Goal: Task Accomplishment & Management: Complete application form

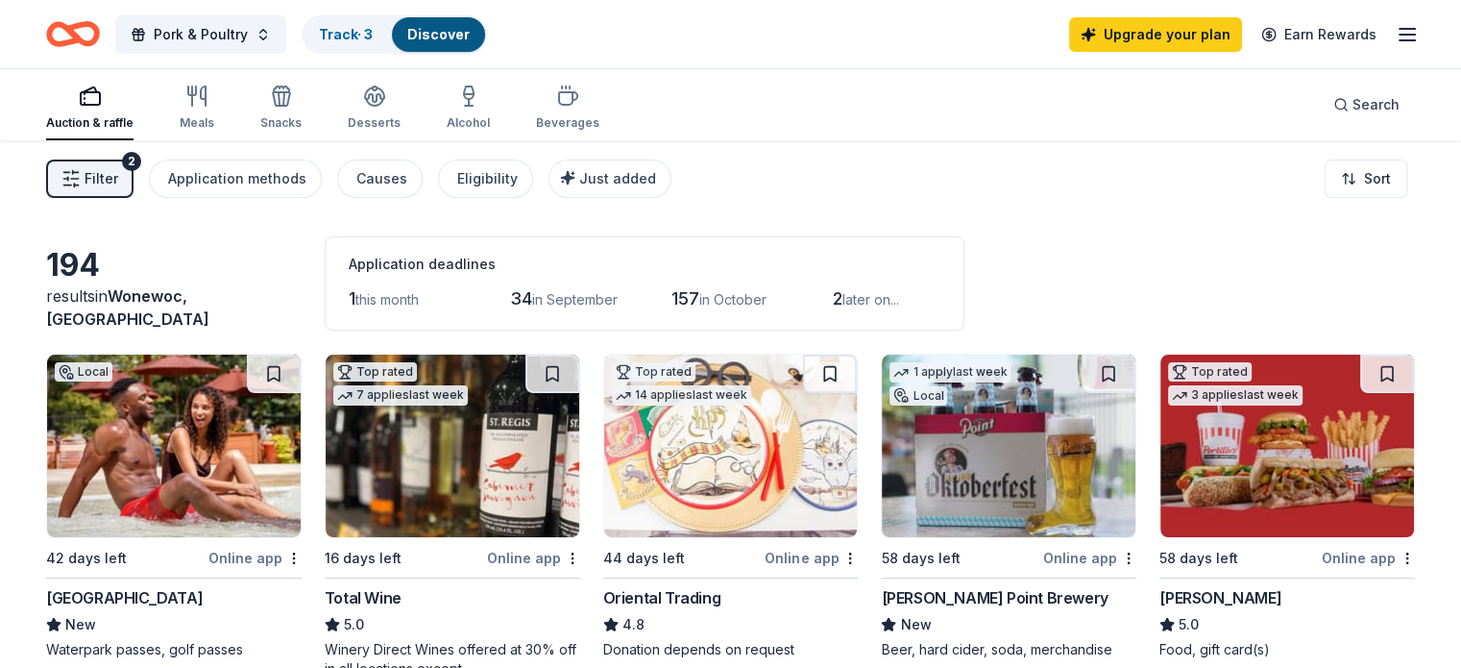
scroll to position [96, 0]
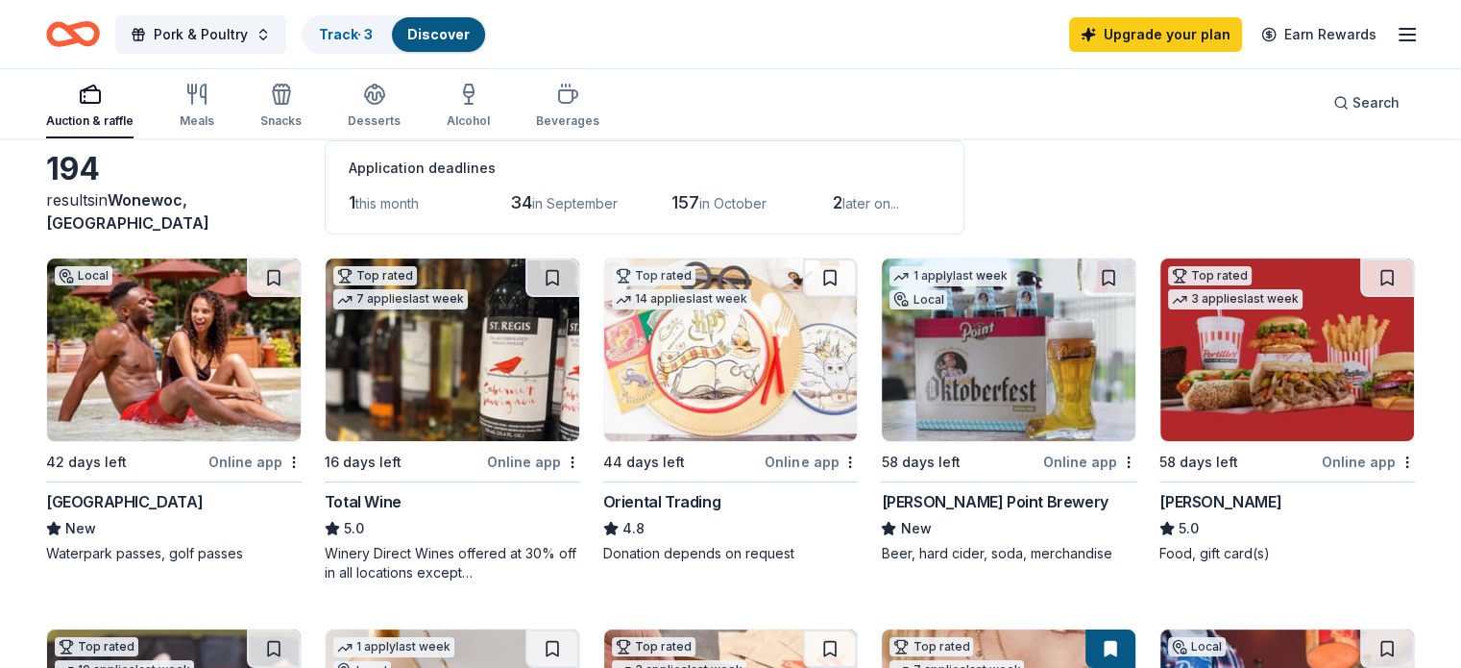
click at [257, 460] on div "Online app" at bounding box center [254, 462] width 93 height 24
click at [296, 274] on button at bounding box center [274, 277] width 54 height 38
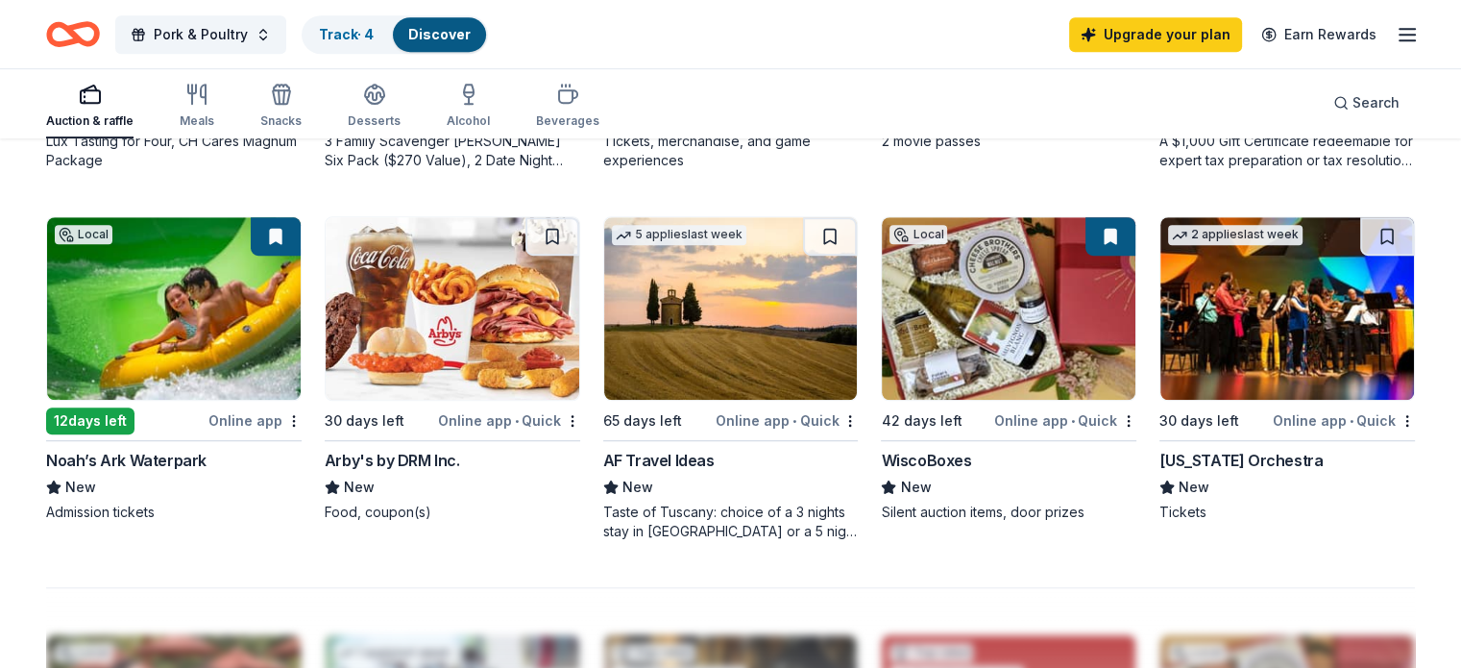
scroll to position [1249, 0]
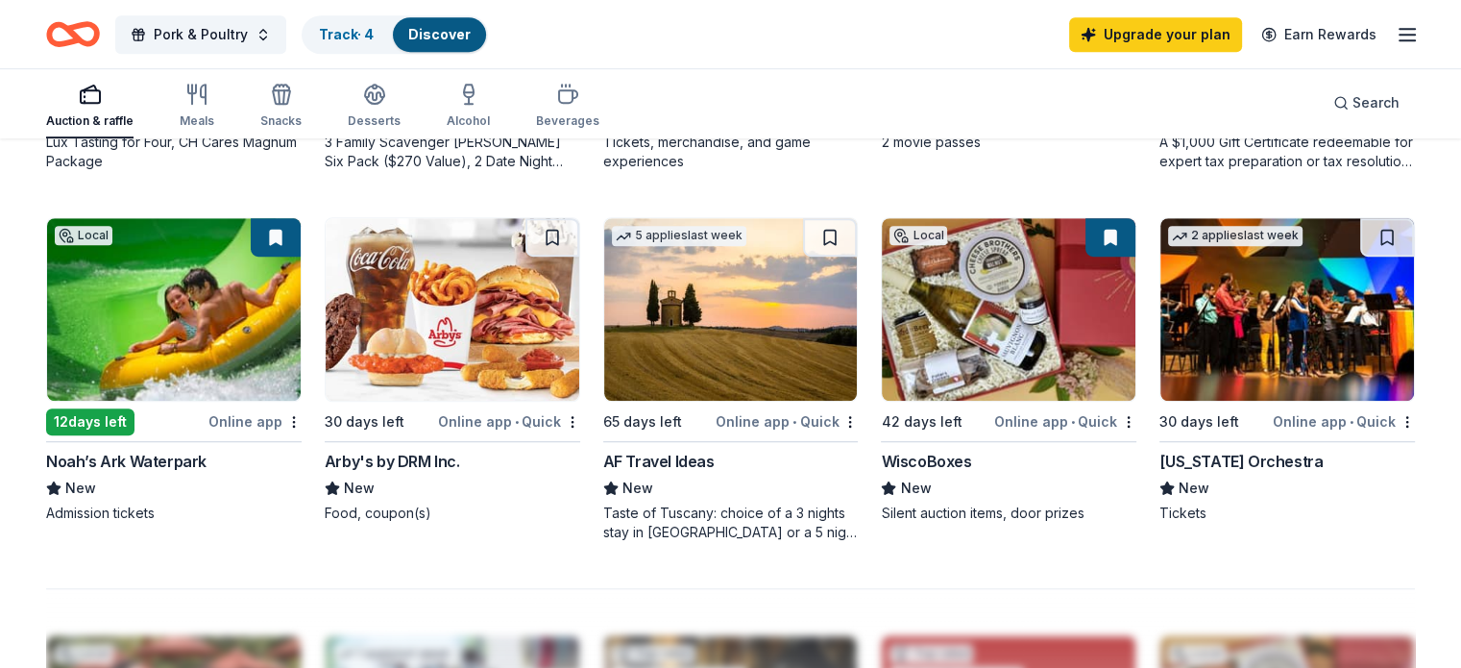
click at [1045, 337] on img at bounding box center [1009, 309] width 254 height 183
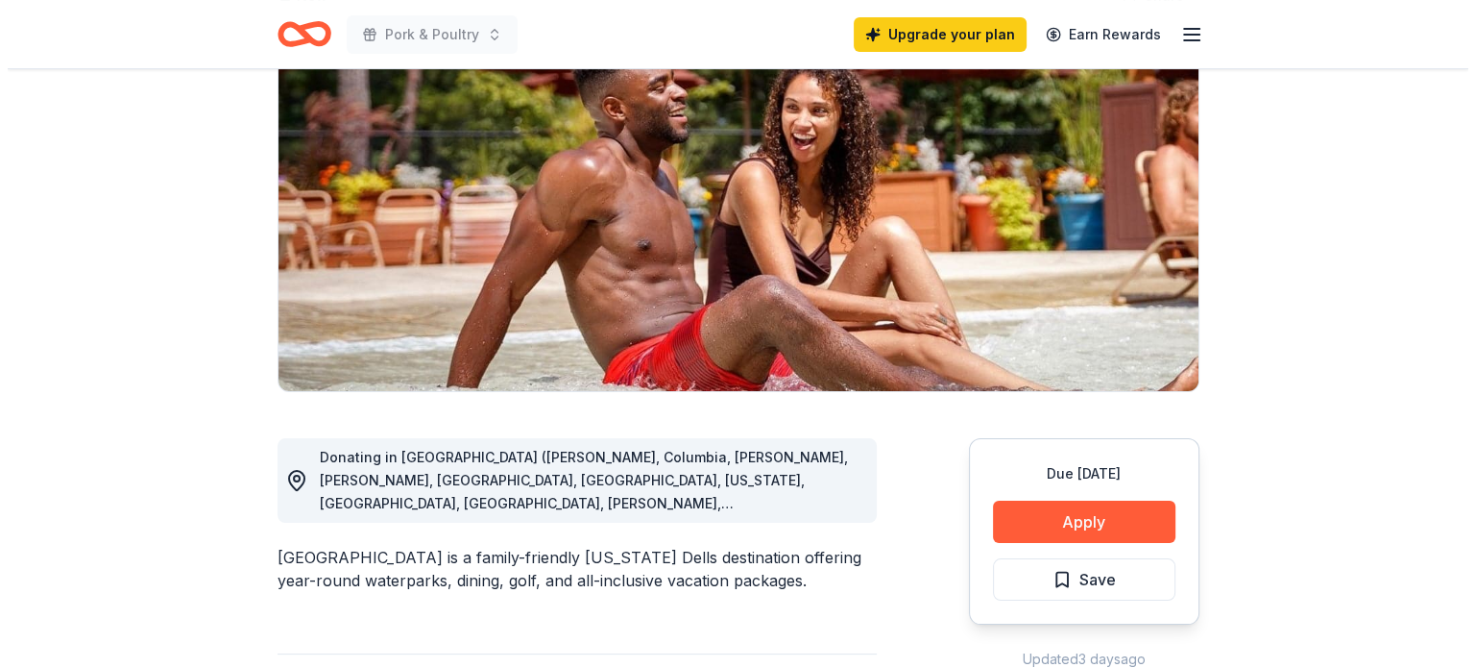
scroll to position [288, 0]
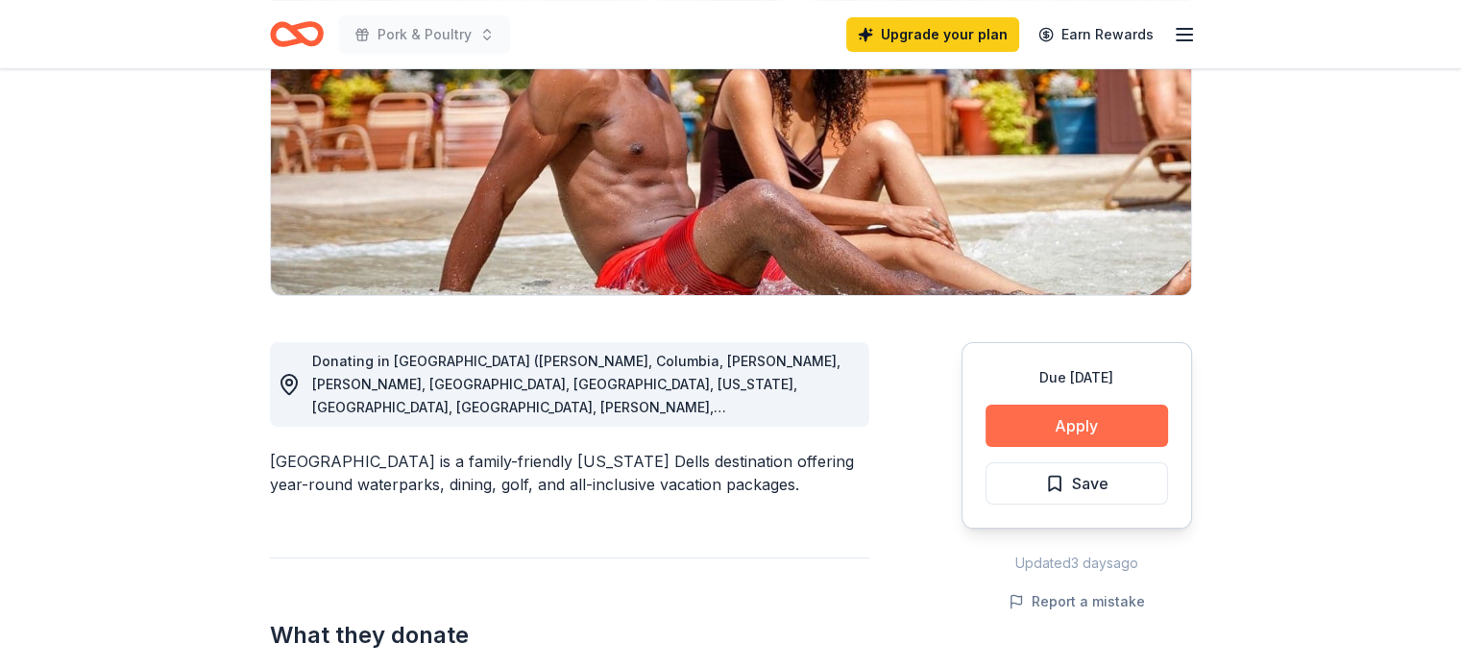
click at [1054, 419] on button "Apply" at bounding box center [1077, 425] width 183 height 42
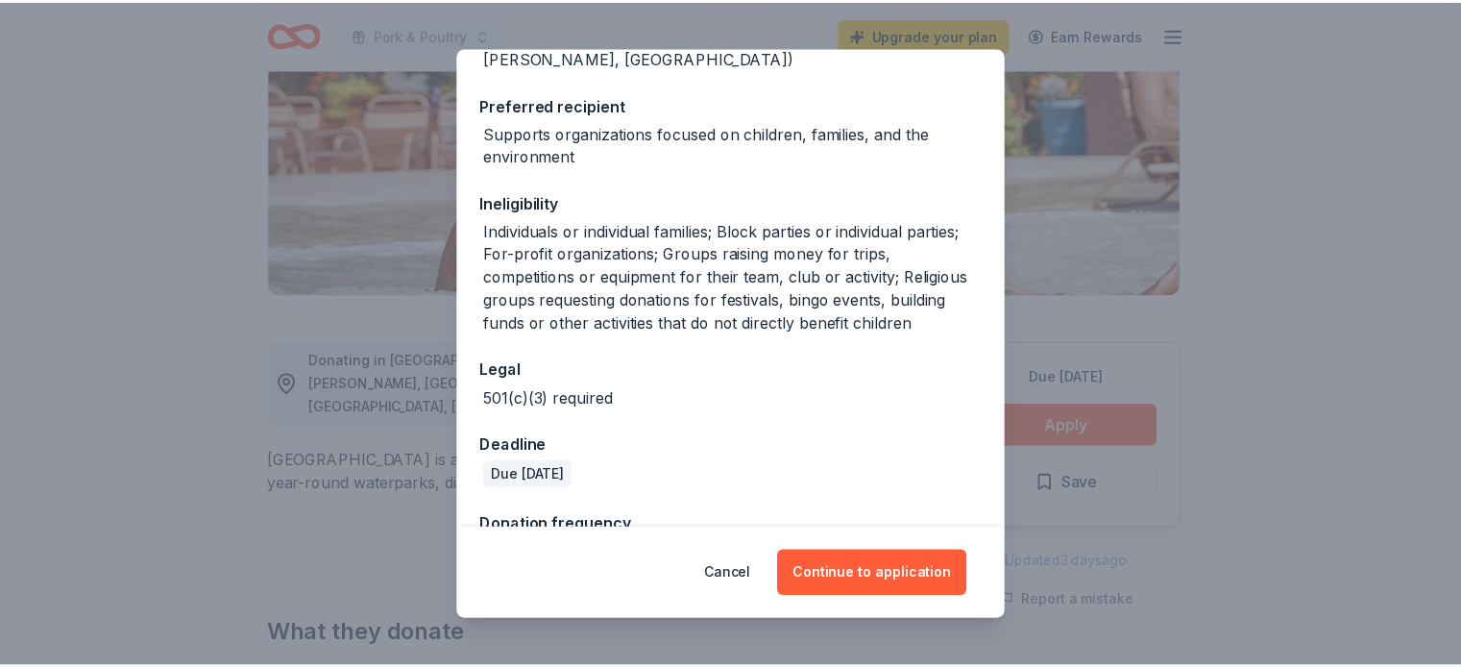
scroll to position [465, 0]
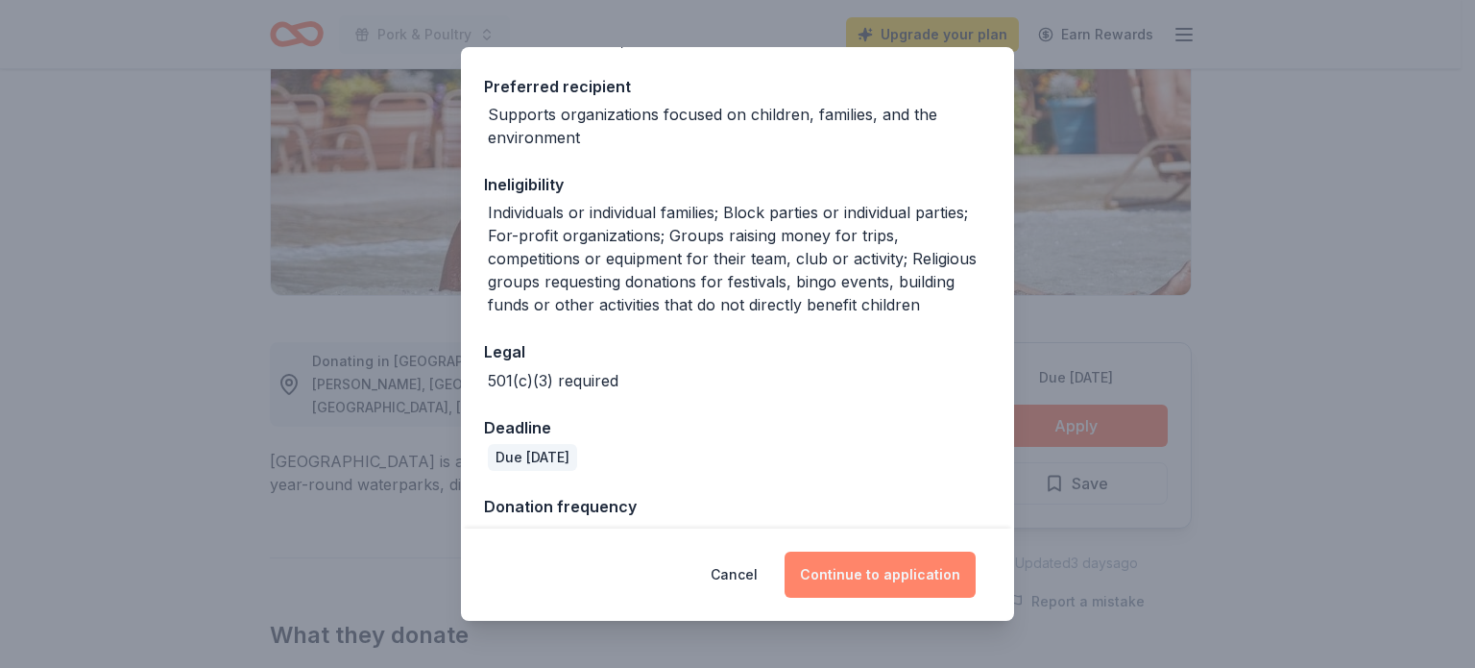
click at [879, 571] on button "Continue to application" at bounding box center [880, 574] width 191 height 46
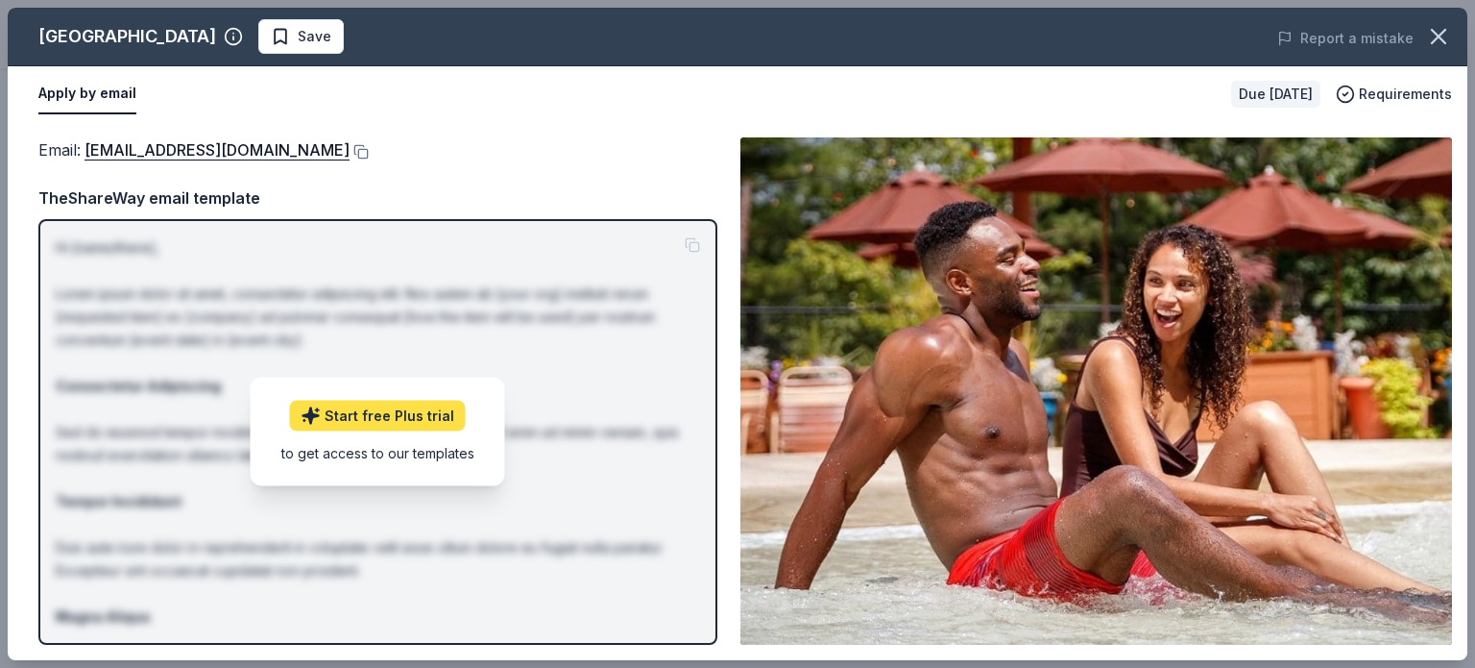
click at [392, 414] on link "Start free Plus trial" at bounding box center [378, 416] width 176 height 31
click at [104, 90] on button "Apply by email" at bounding box center [87, 94] width 98 height 40
click at [1438, 35] on icon "button" at bounding box center [1438, 36] width 13 height 13
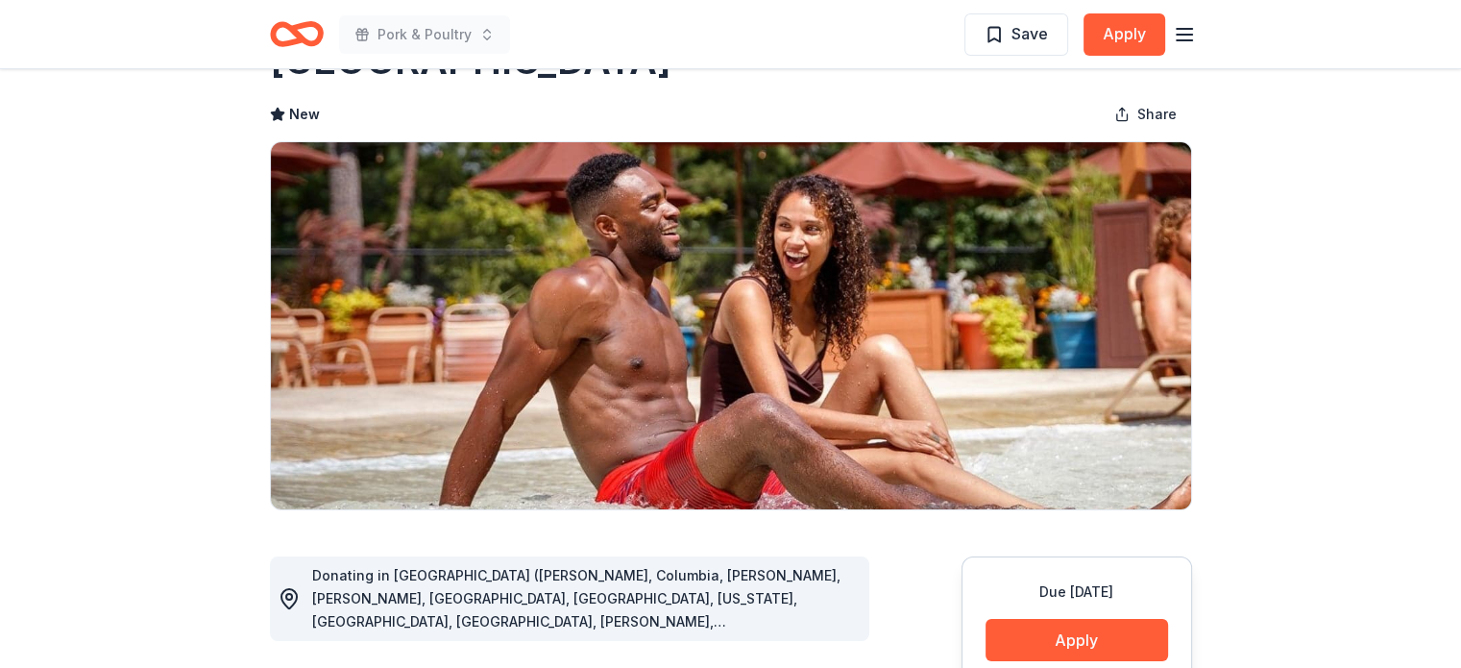
scroll to position [0, 0]
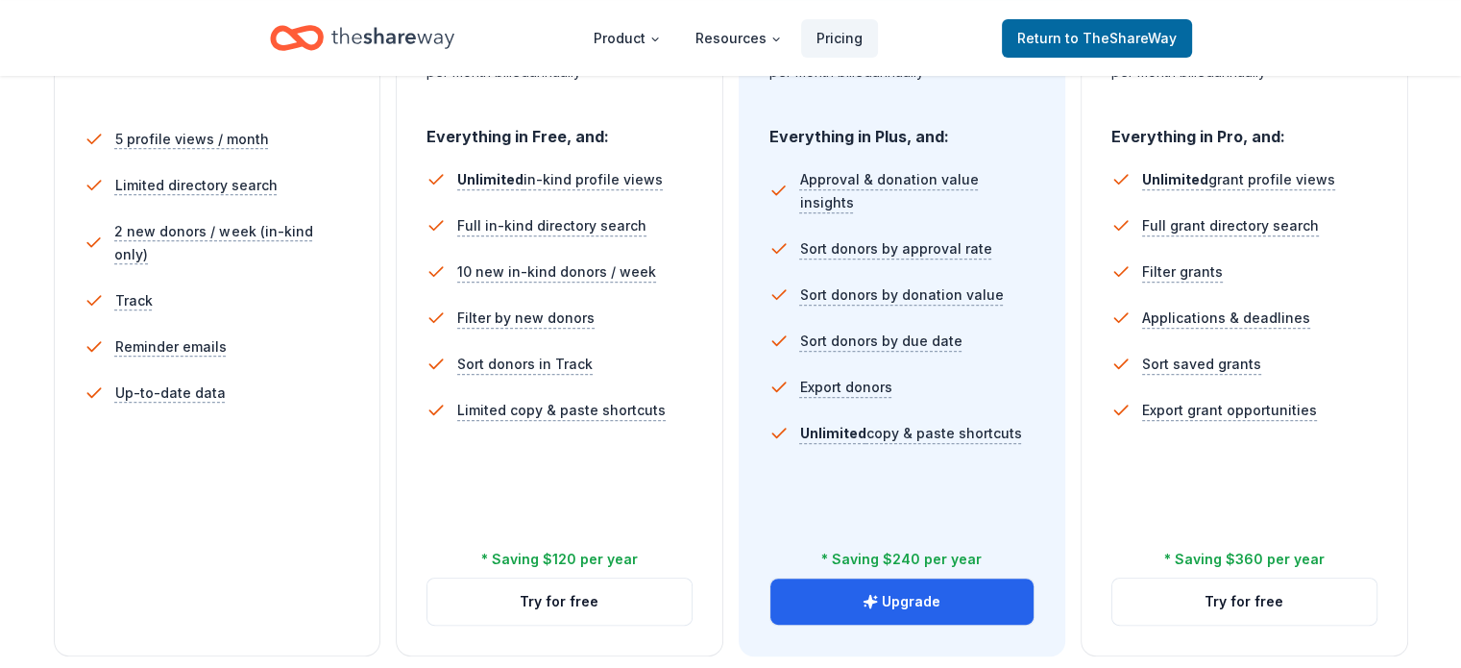
scroll to position [576, 0]
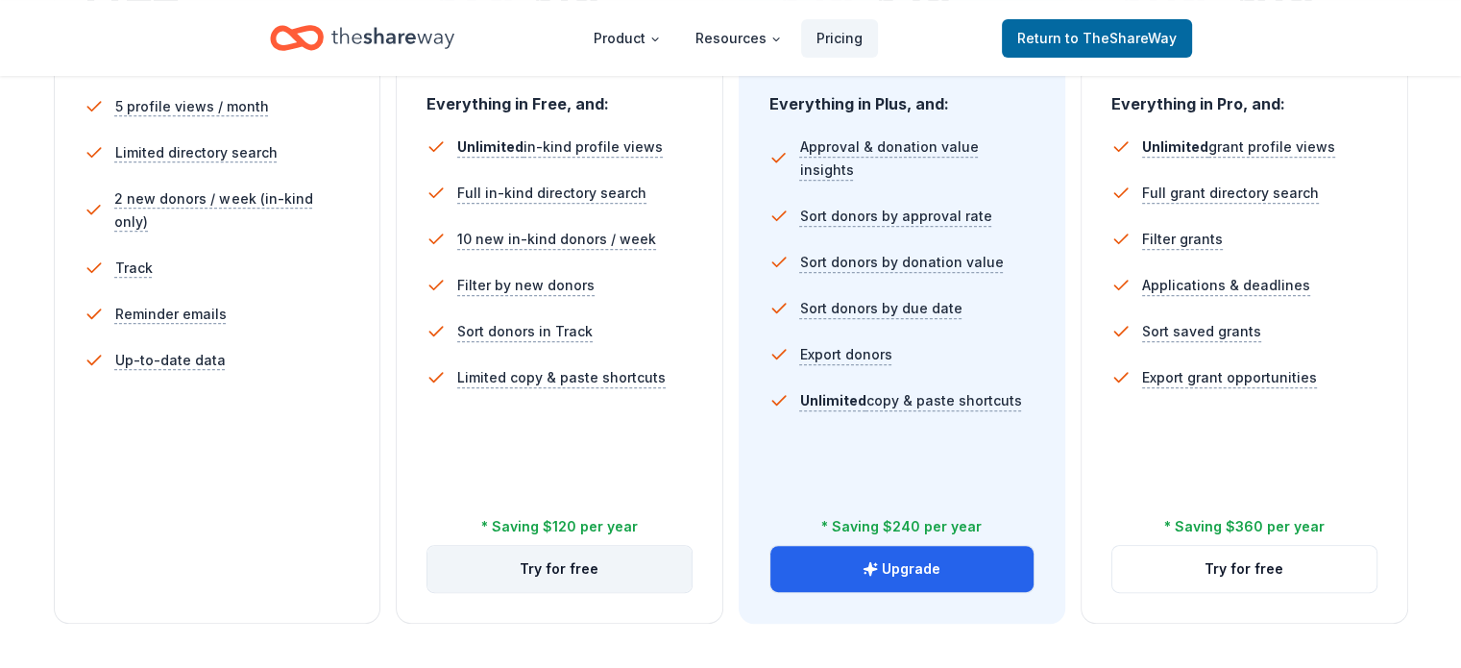
click at [567, 546] on button "Try for free" at bounding box center [559, 569] width 264 height 46
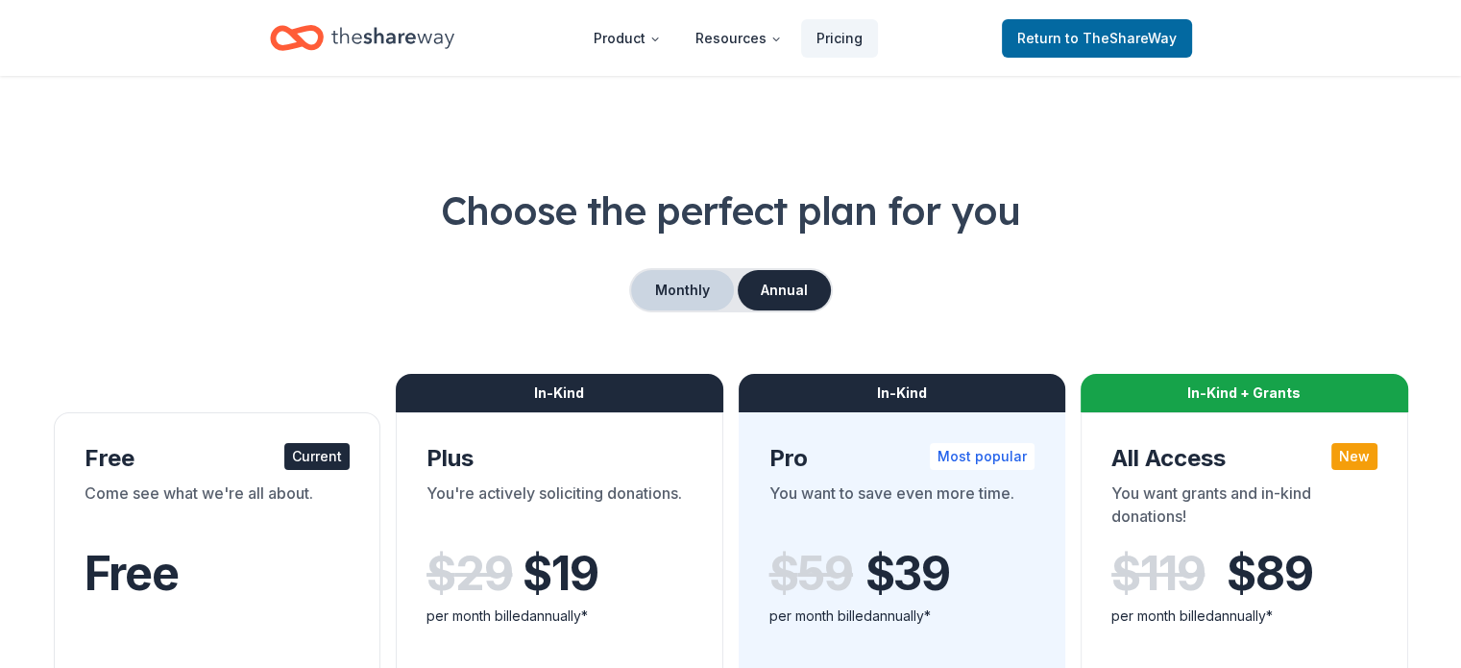
click at [665, 293] on button "Monthly" at bounding box center [682, 290] width 103 height 40
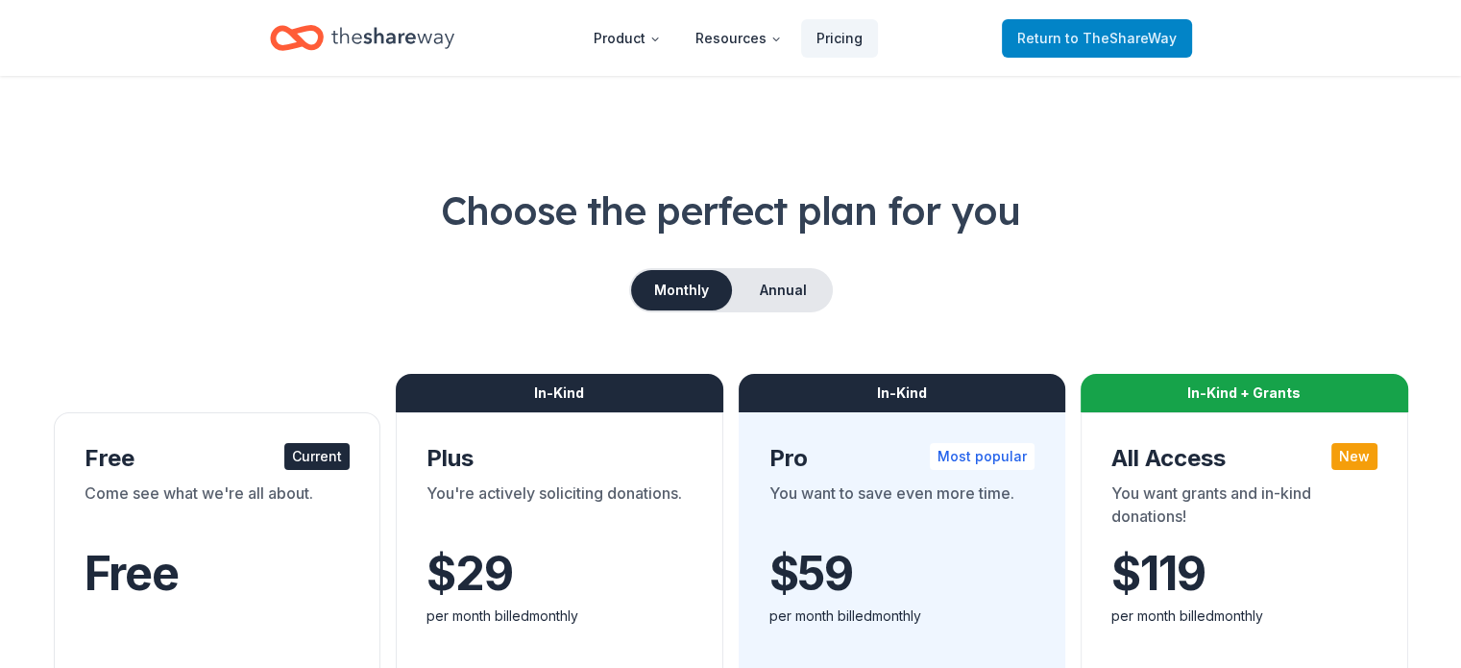
click at [1026, 36] on span "Return to TheShareWay" at bounding box center [1096, 38] width 159 height 23
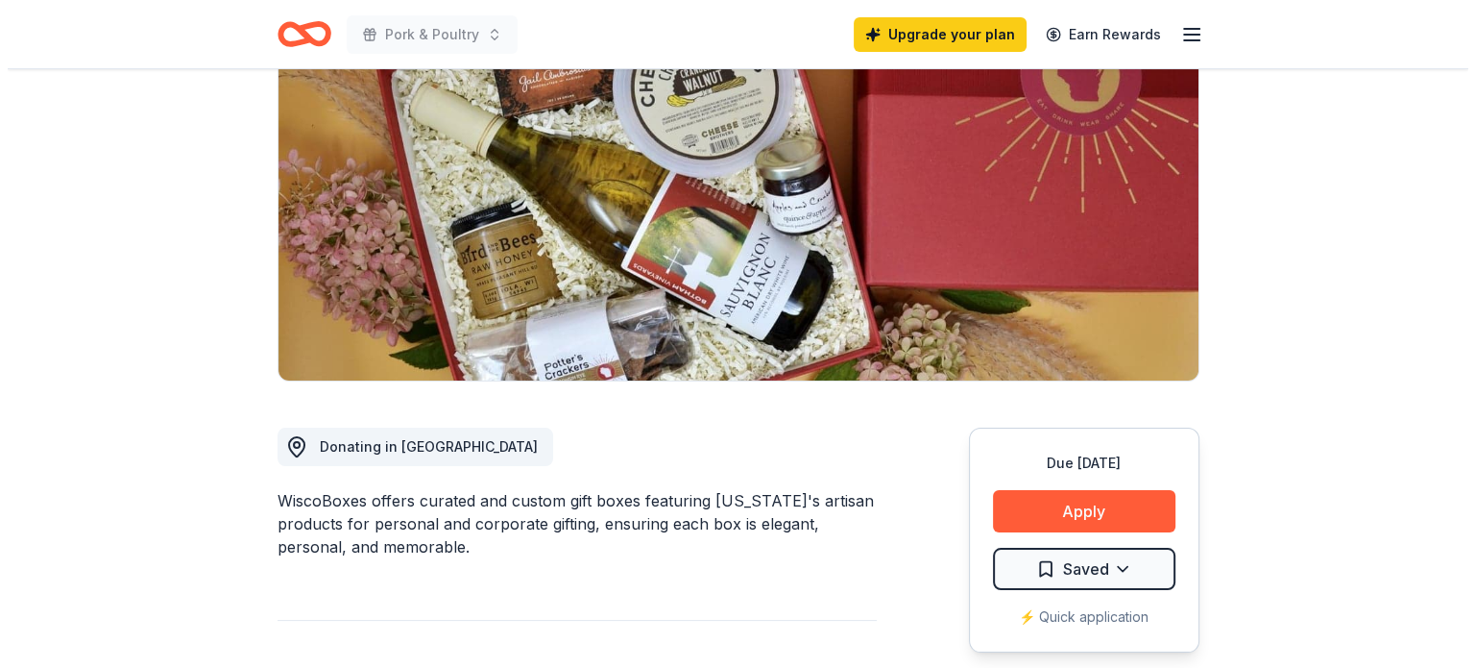
scroll to position [288, 0]
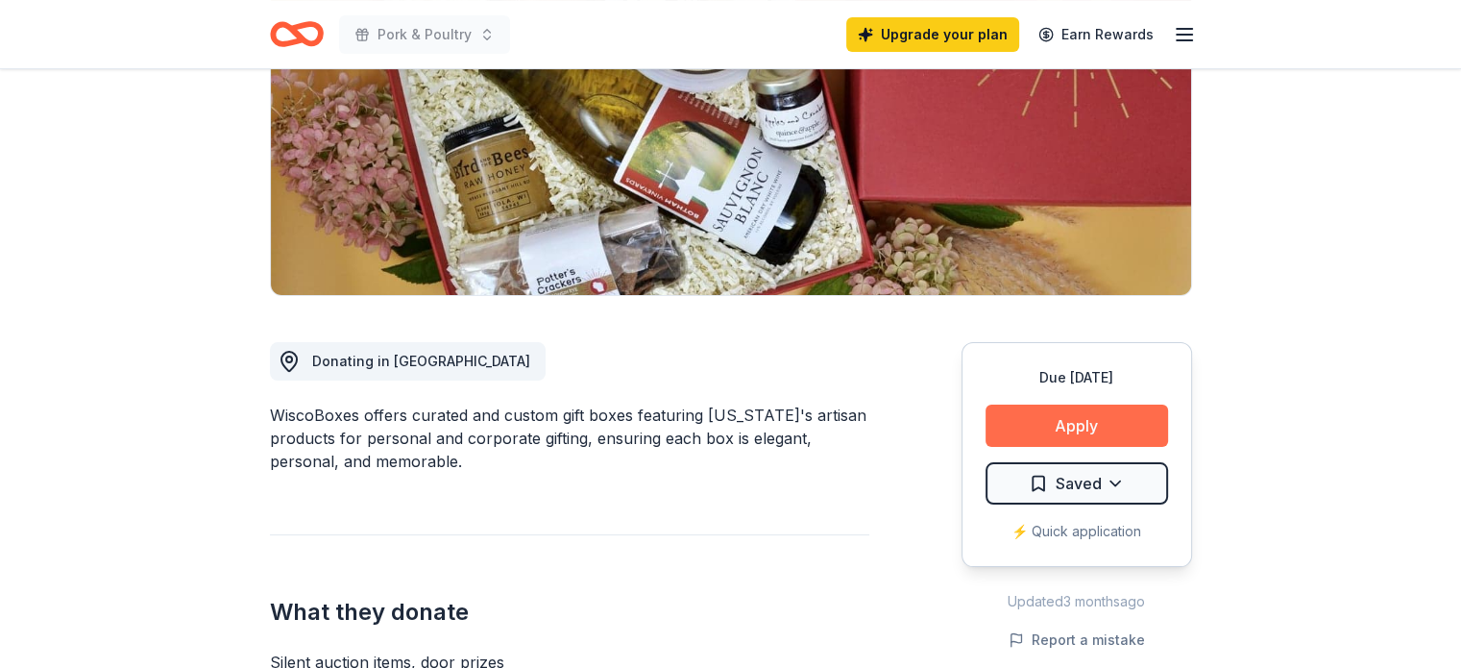
click at [1052, 420] on button "Apply" at bounding box center [1077, 425] width 183 height 42
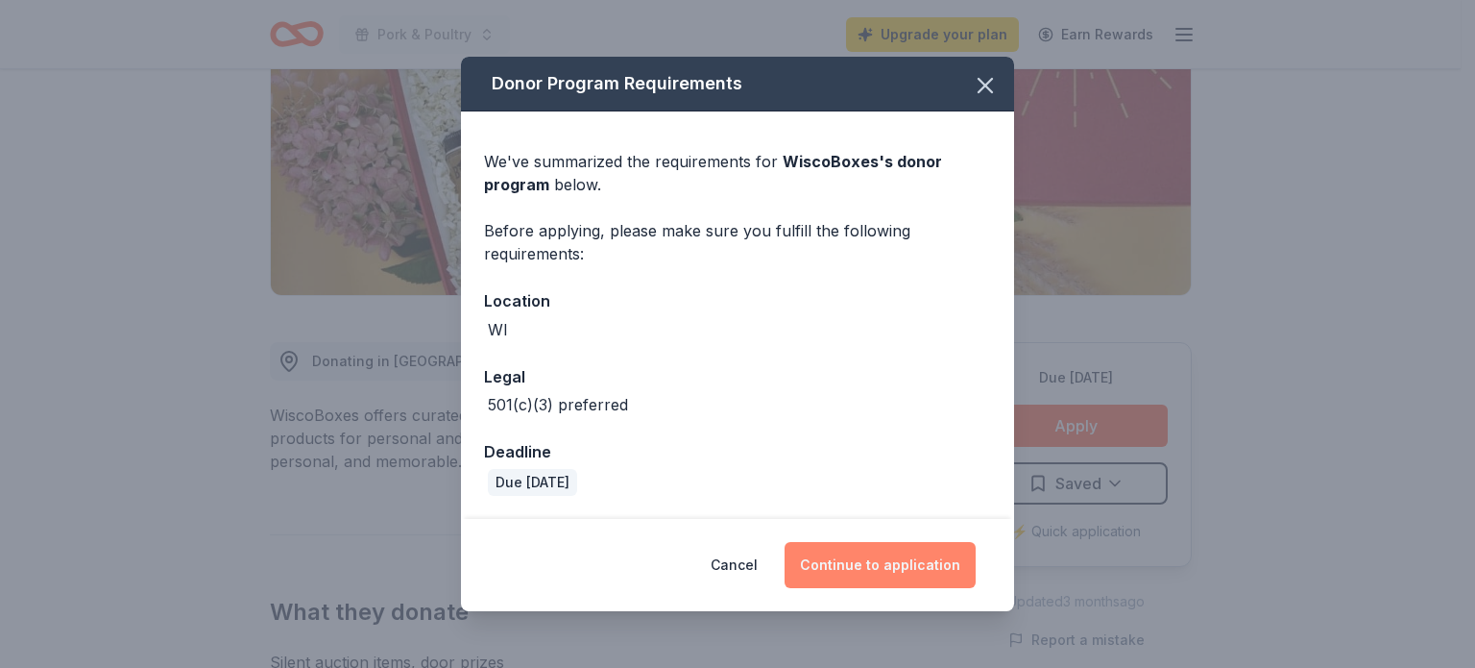
click at [868, 562] on button "Continue to application" at bounding box center [880, 565] width 191 height 46
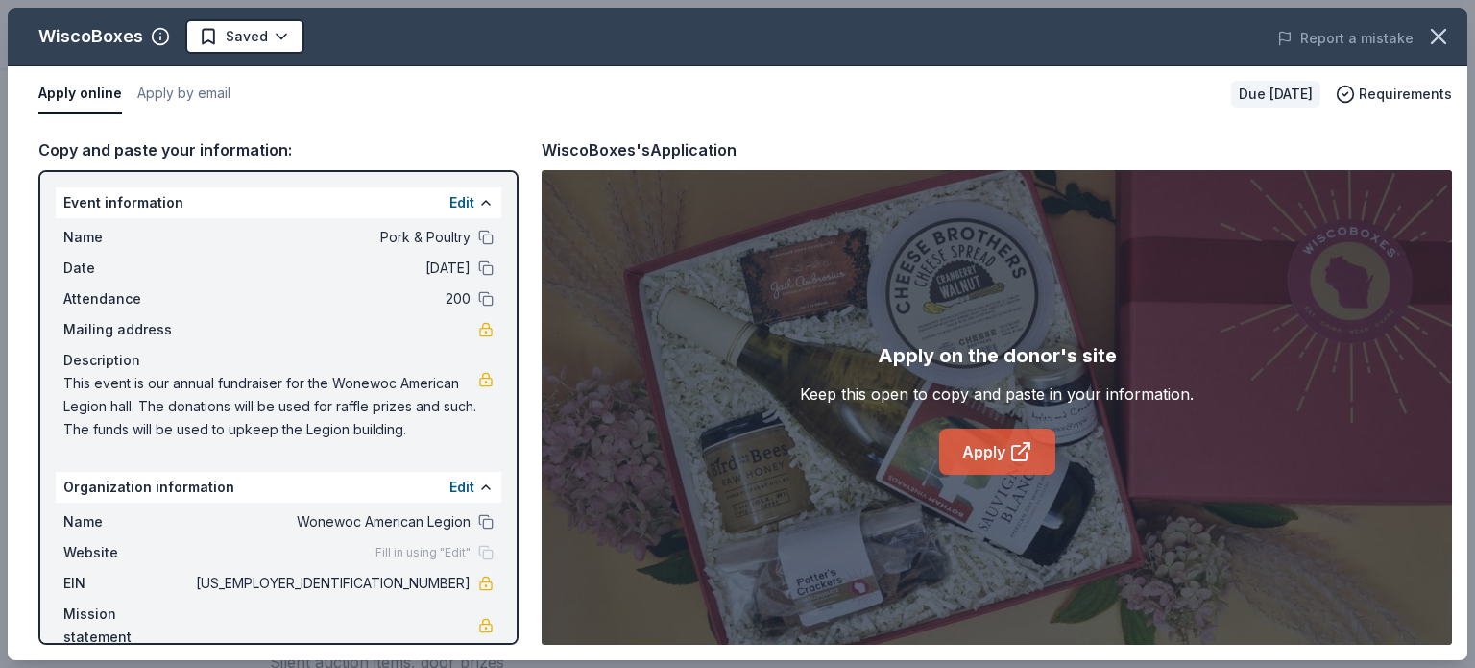
click at [979, 461] on link "Apply" at bounding box center [997, 451] width 116 height 46
